Goal: Book appointment/travel/reservation

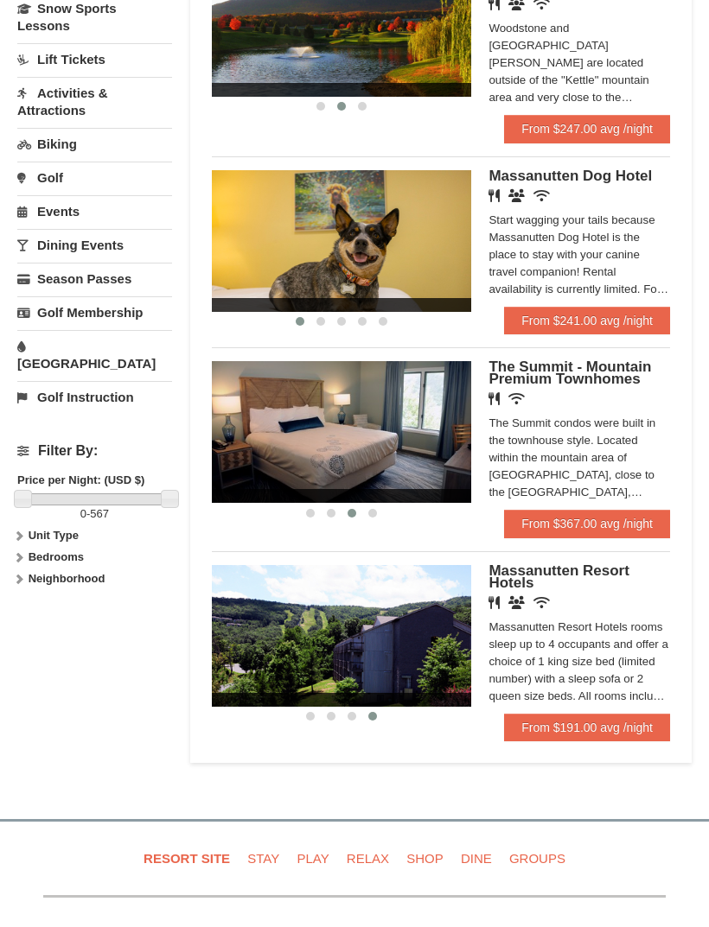
scroll to position [448, 0]
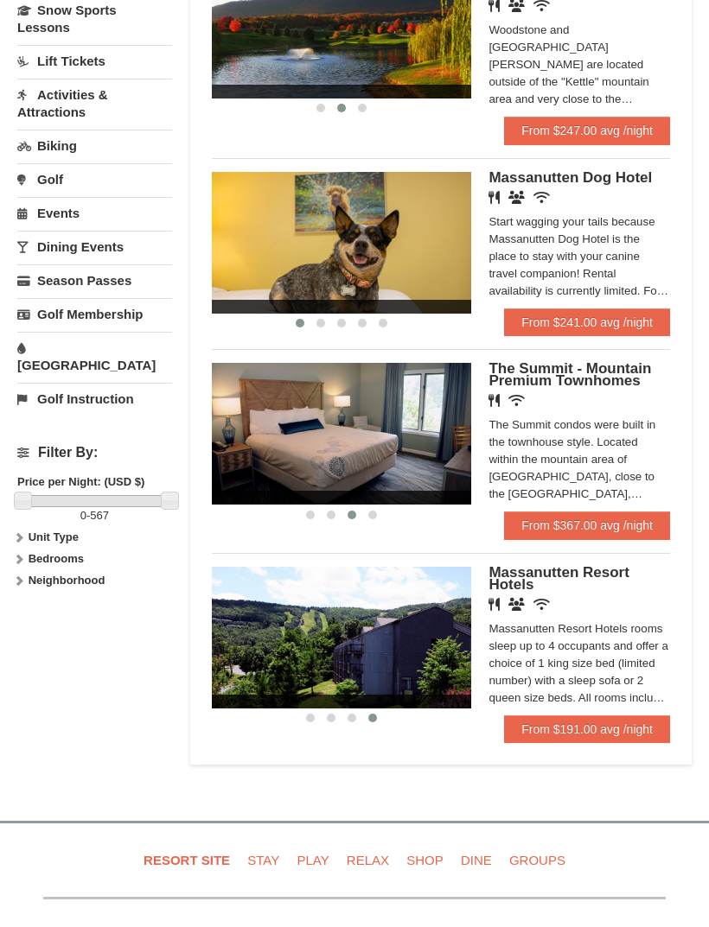
click at [446, 630] on img at bounding box center [341, 638] width 259 height 142
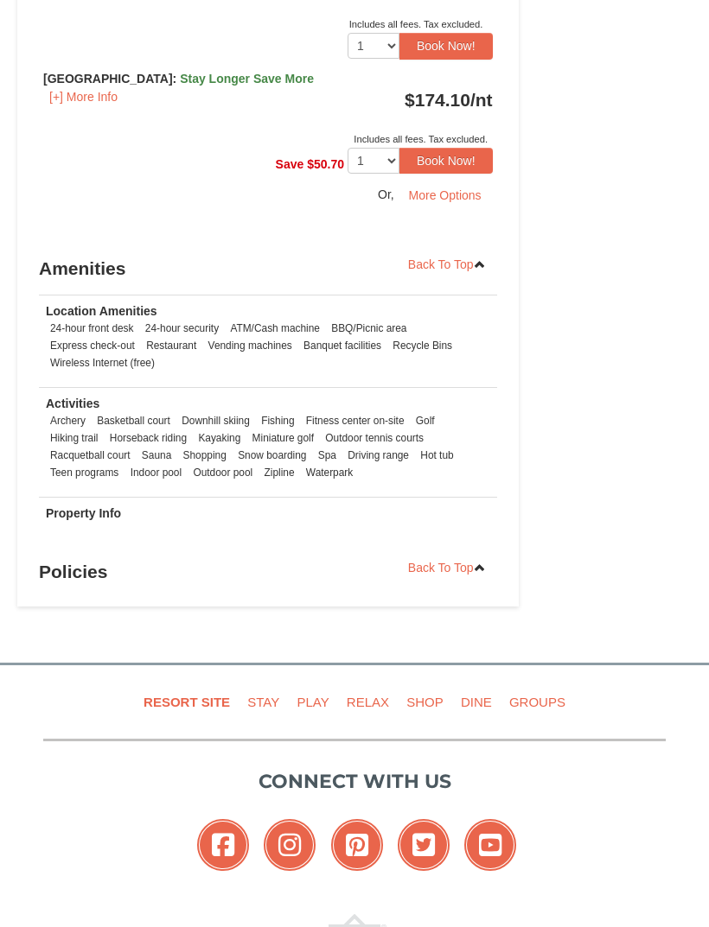
scroll to position [1117, 0]
click at [422, 442] on li "Outdoor tennis courts" at bounding box center [374, 437] width 107 height 17
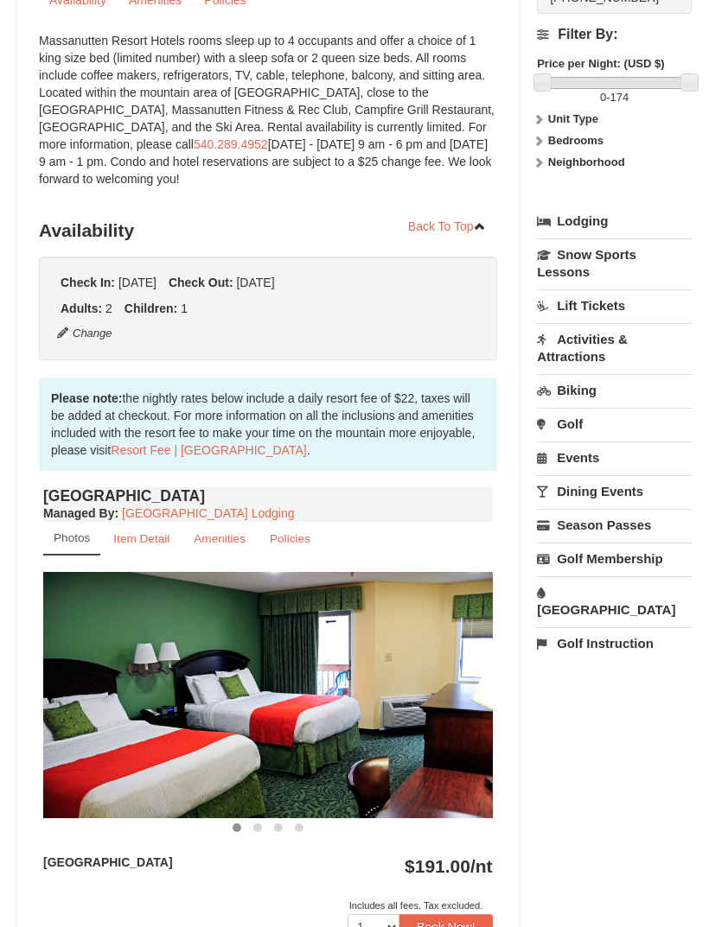
scroll to position [238, 0]
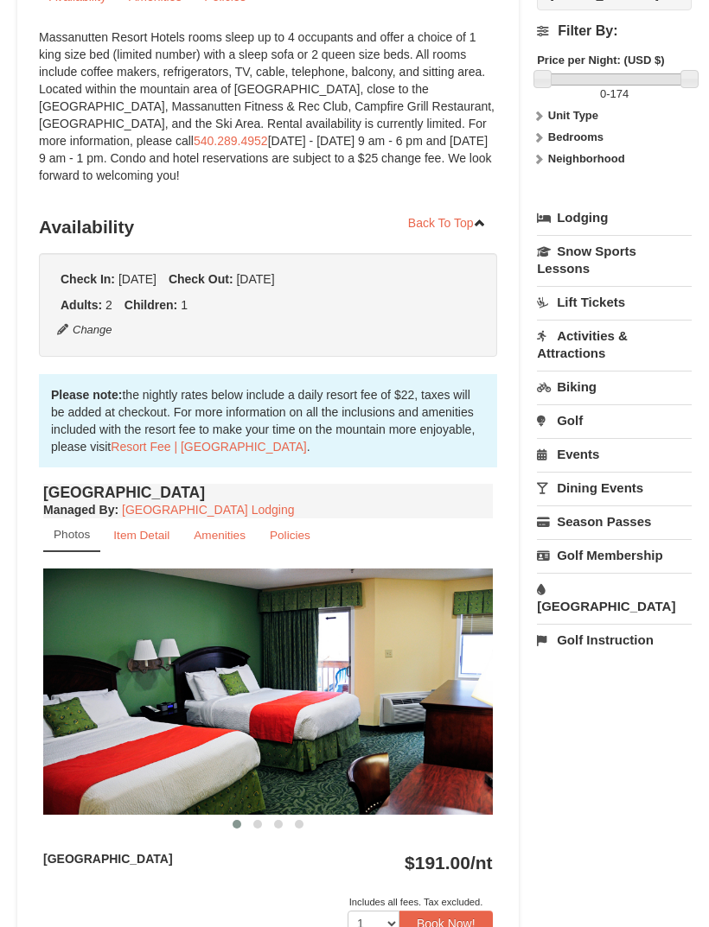
click at [634, 349] on link "Activities & Attractions" at bounding box center [614, 345] width 155 height 49
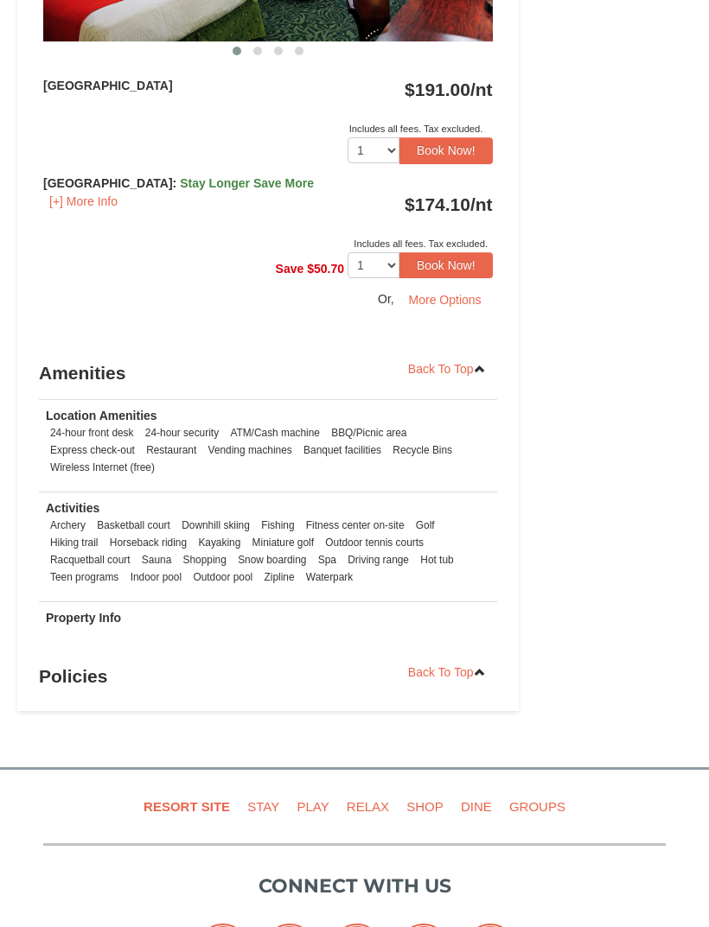
scroll to position [1013, 0]
click at [387, 524] on li "Fitness center on-site" at bounding box center [355, 525] width 107 height 17
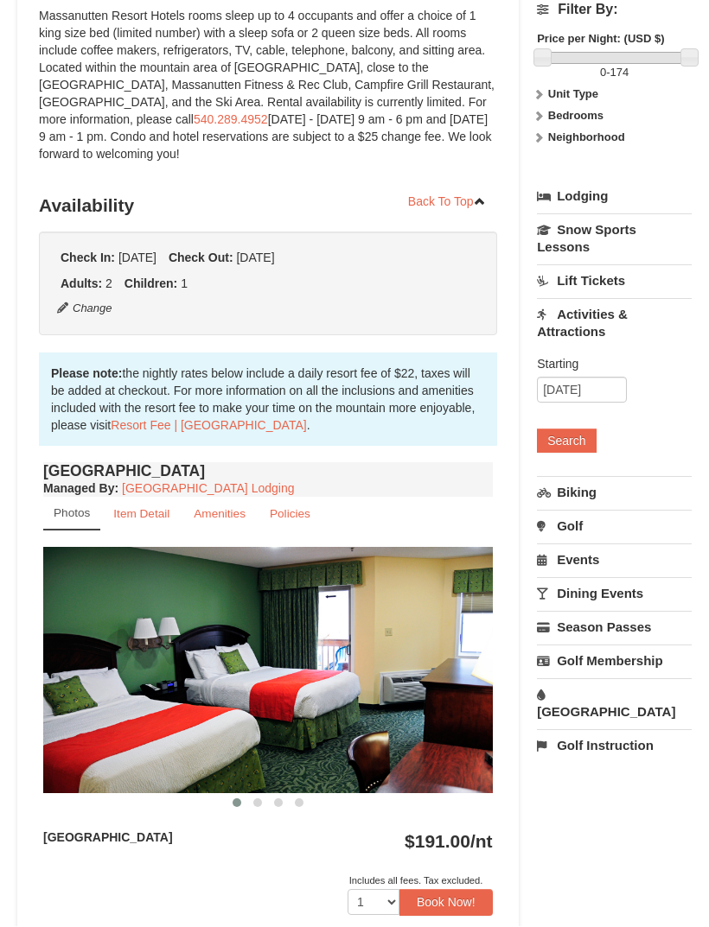
scroll to position [261, 0]
click at [575, 445] on button "Search" at bounding box center [566, 441] width 59 height 24
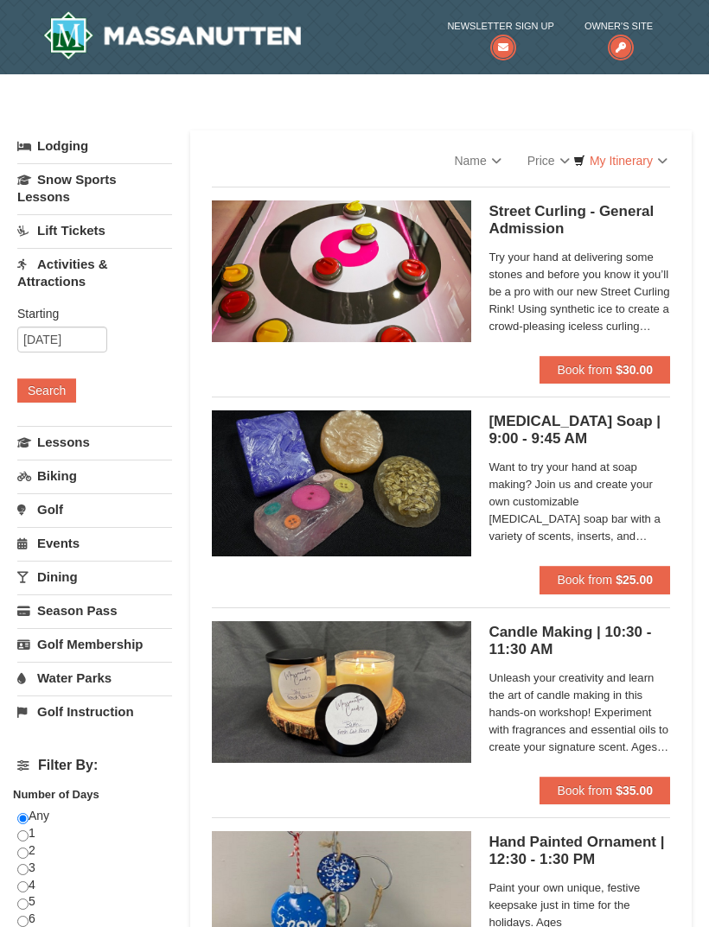
select select "10"
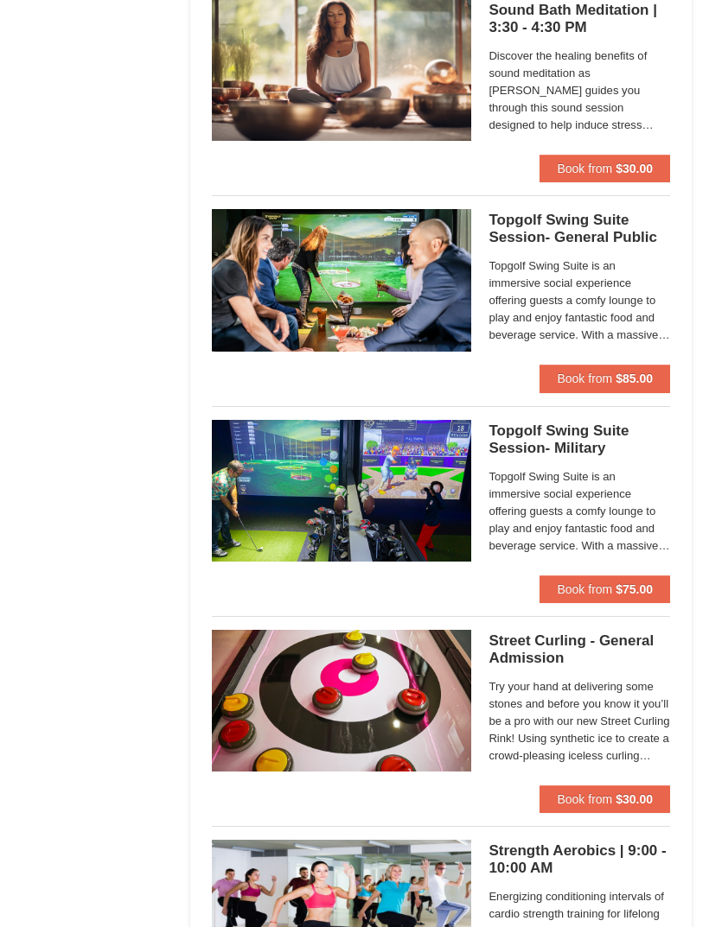
scroll to position [3128, 0]
